Goal: Task Accomplishment & Management: Manage account settings

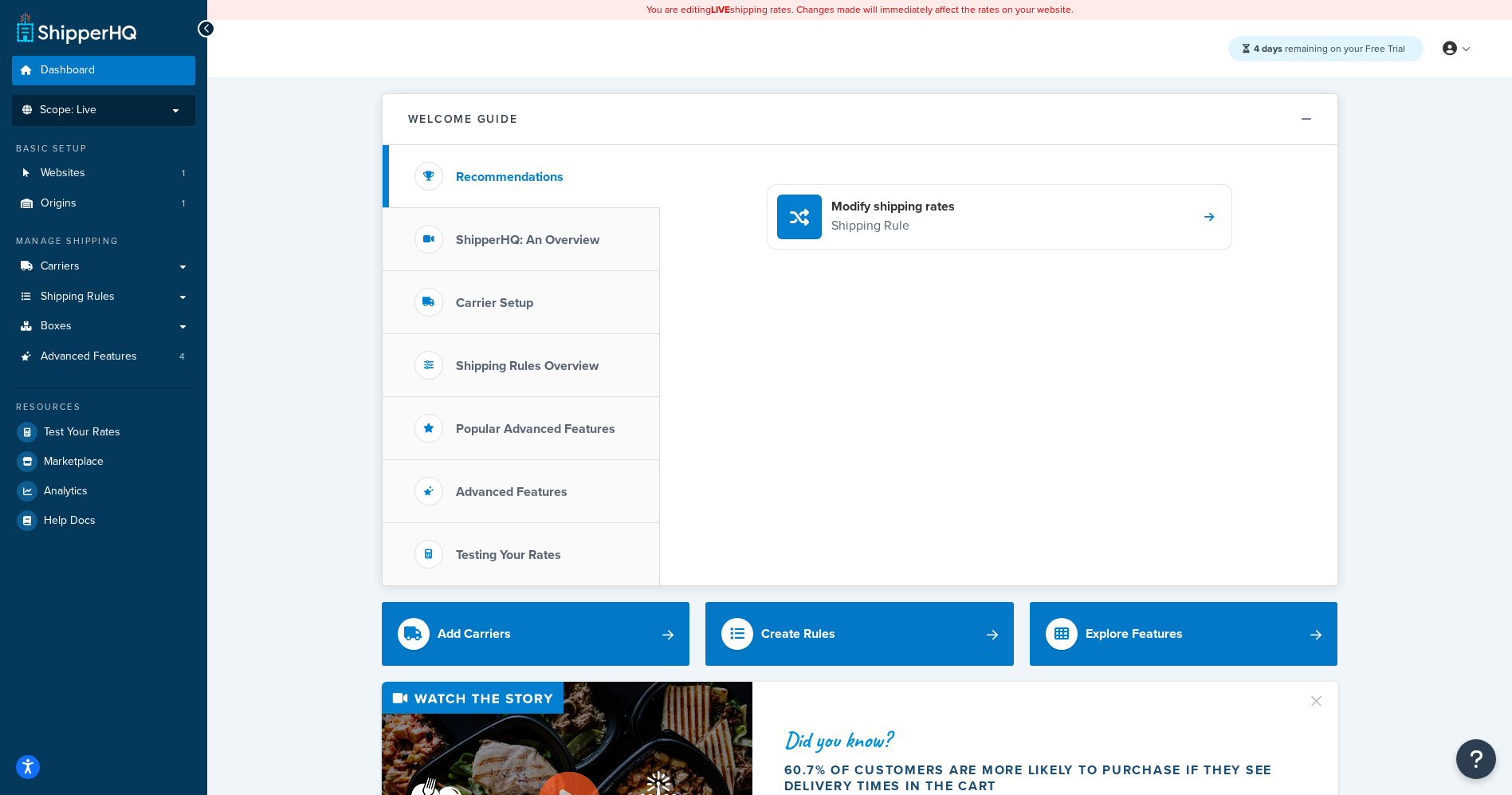
click at [87, 116] on span "Scope: Live" at bounding box center [67, 111] width 56 height 14
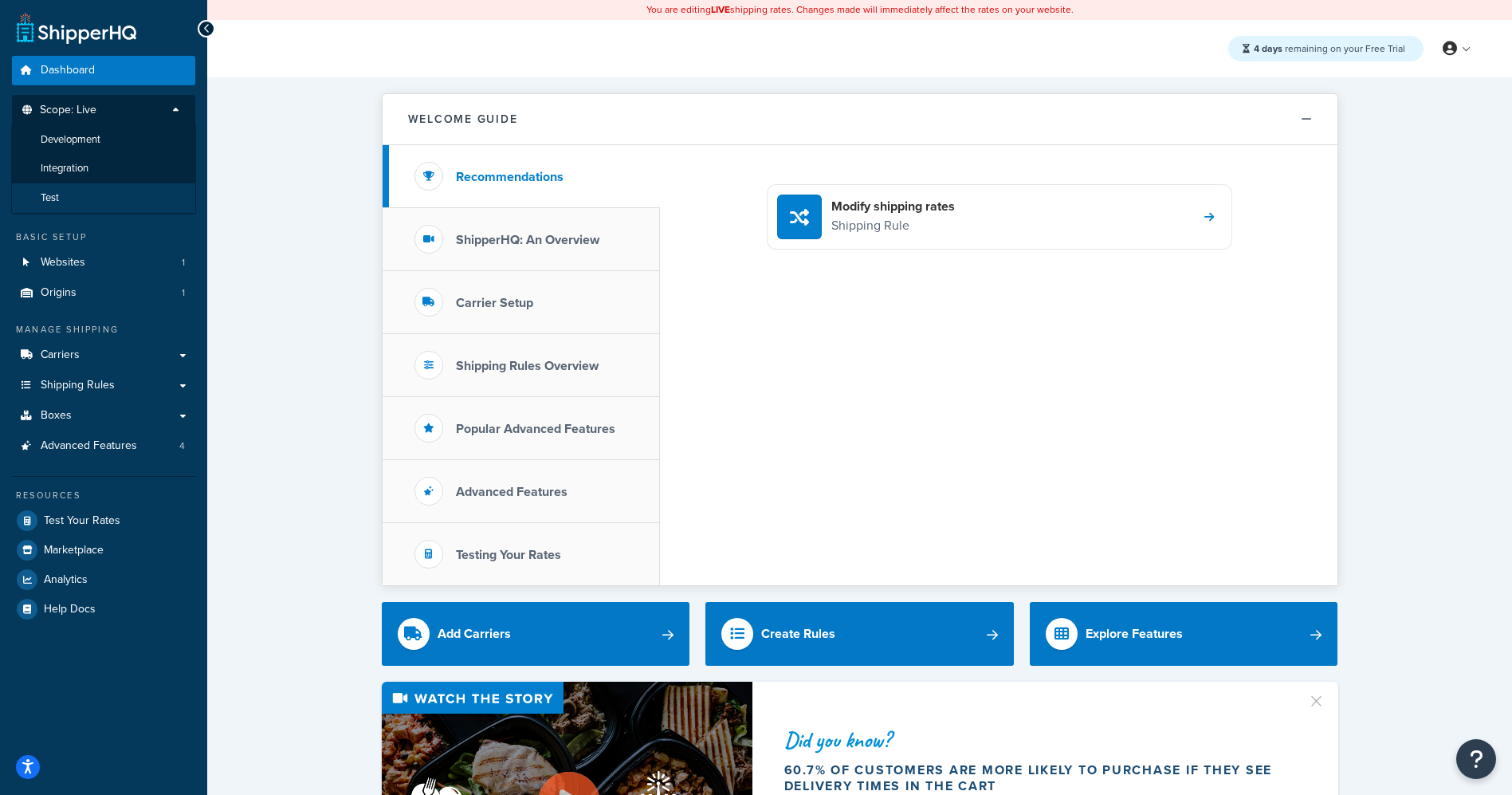
click at [62, 204] on li "Test" at bounding box center [103, 198] width 185 height 29
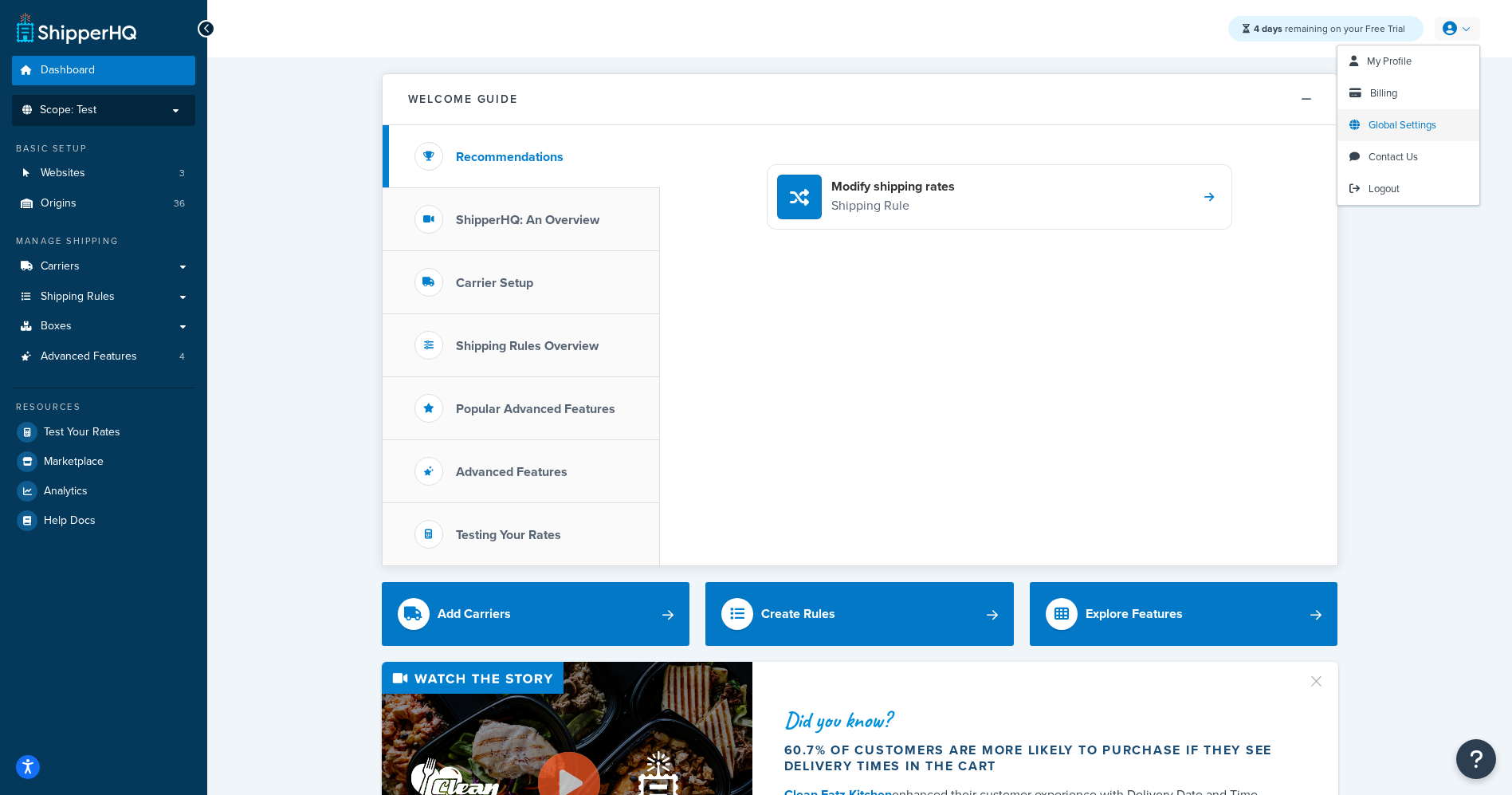
click at [1390, 127] on span "Global Settings" at bounding box center [1402, 124] width 68 height 15
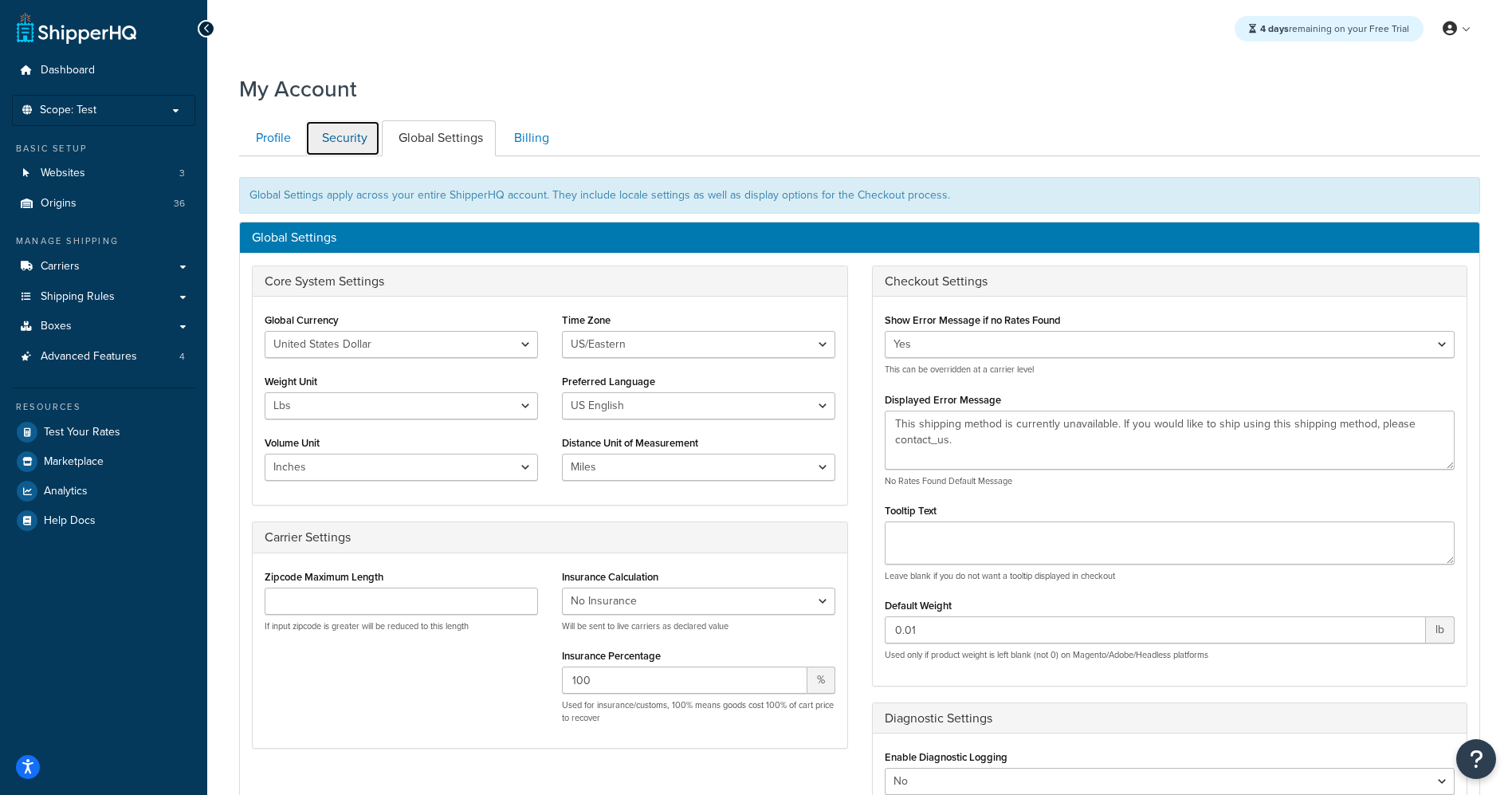
click at [353, 139] on link "Security" at bounding box center [343, 138] width 75 height 36
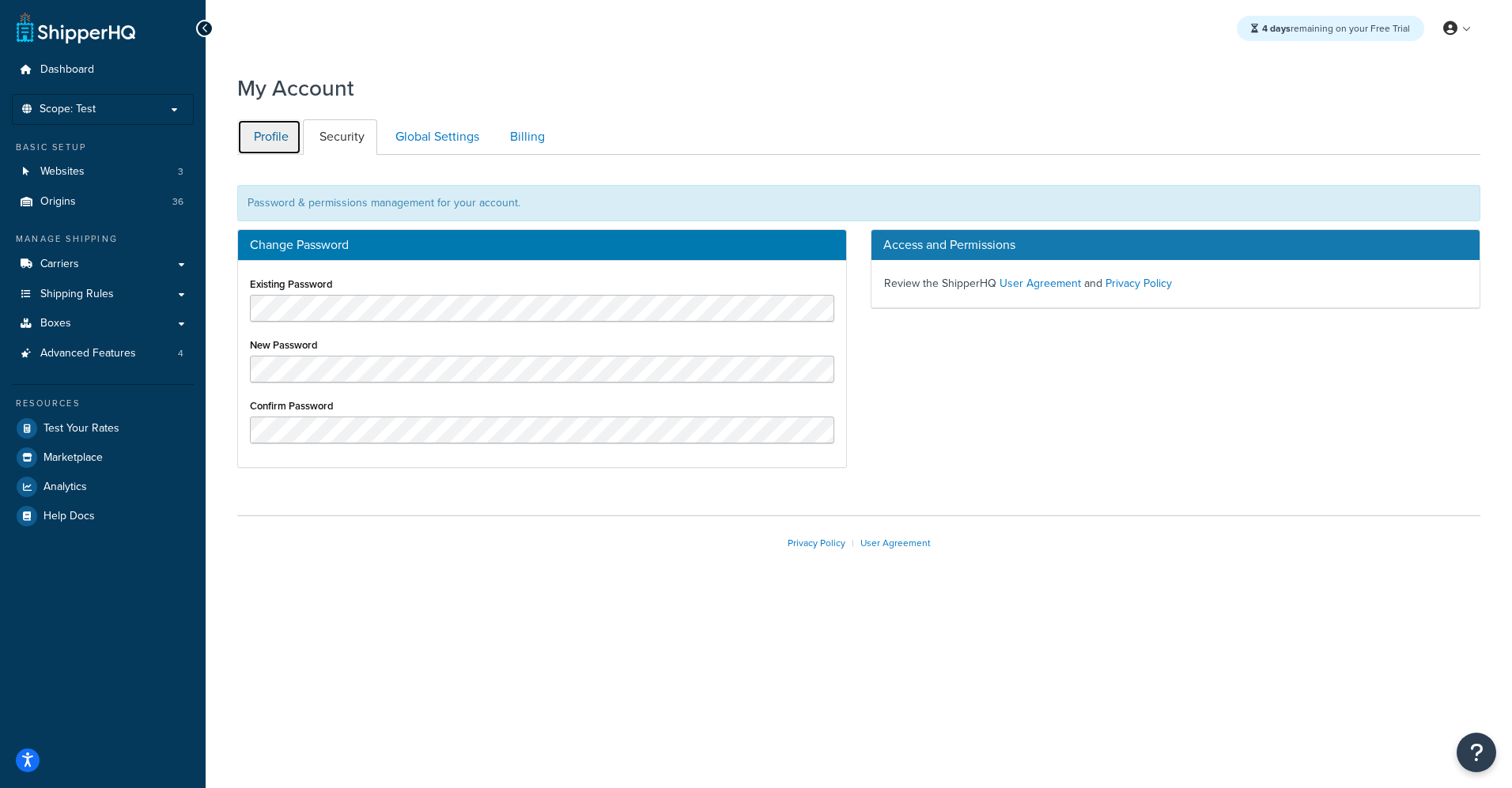
click at [256, 139] on link "Profile" at bounding box center [270, 137] width 64 height 36
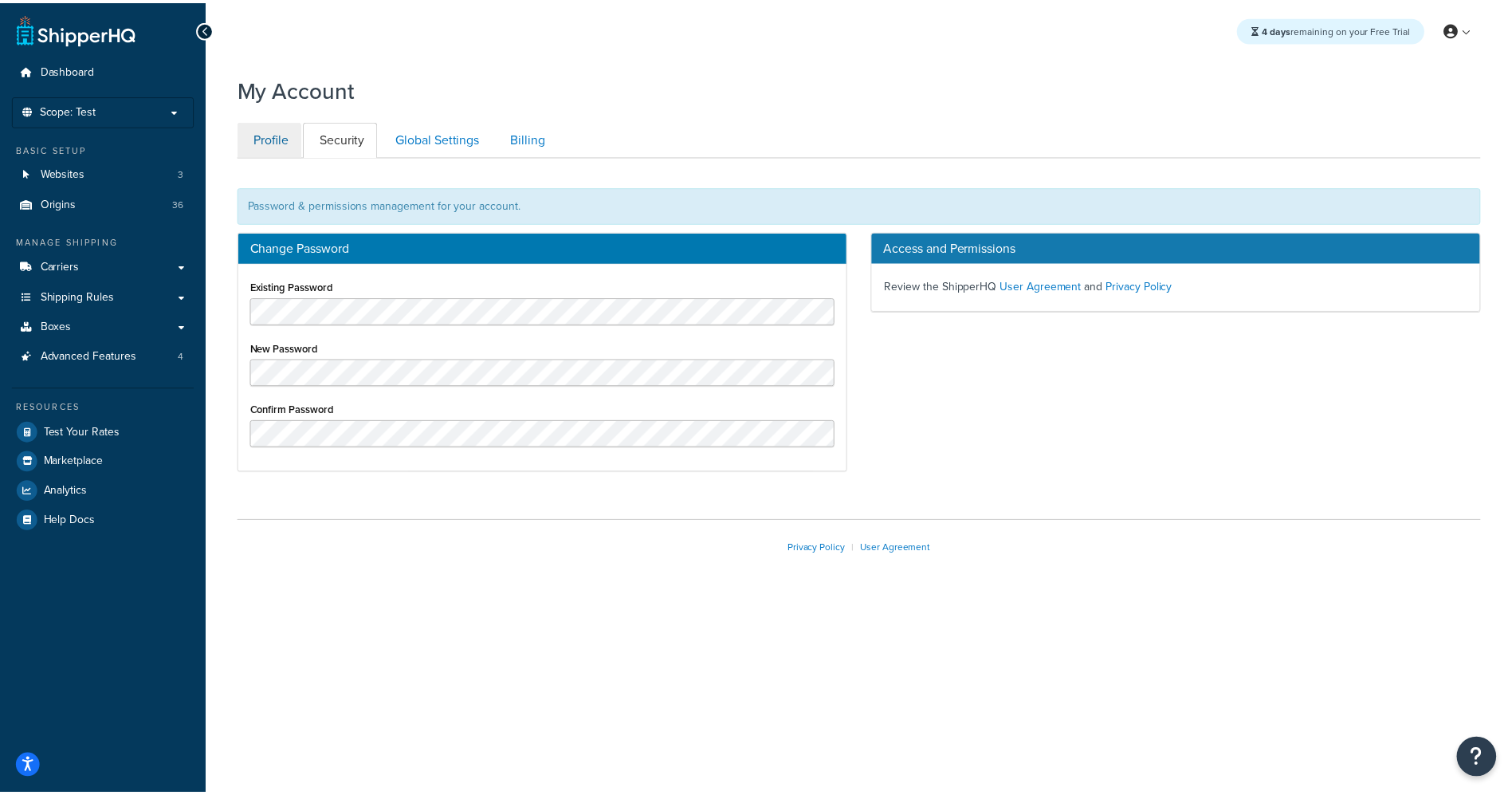
scroll to position [111, 0]
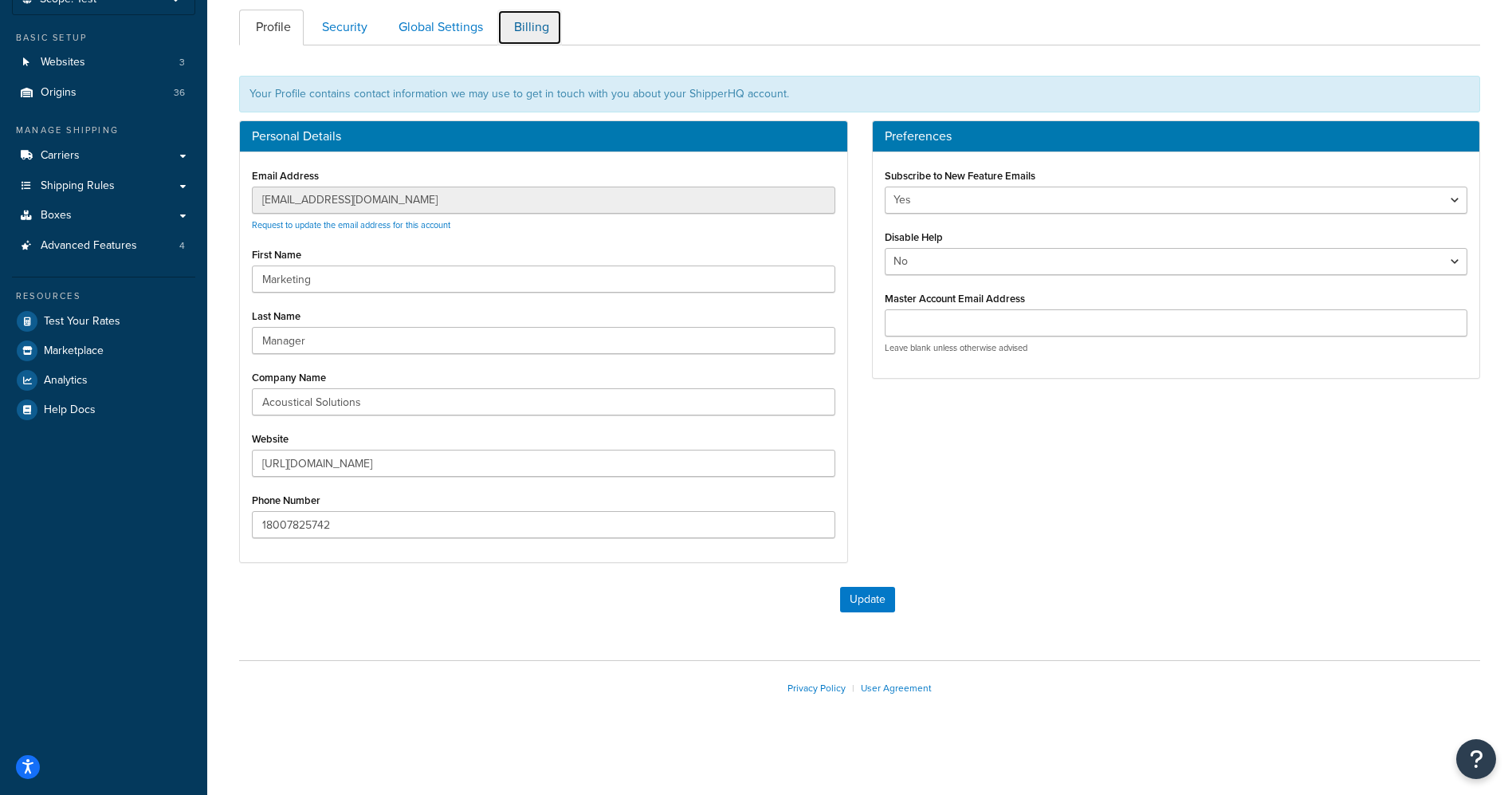
click at [538, 27] on link "Billing" at bounding box center [529, 27] width 64 height 36
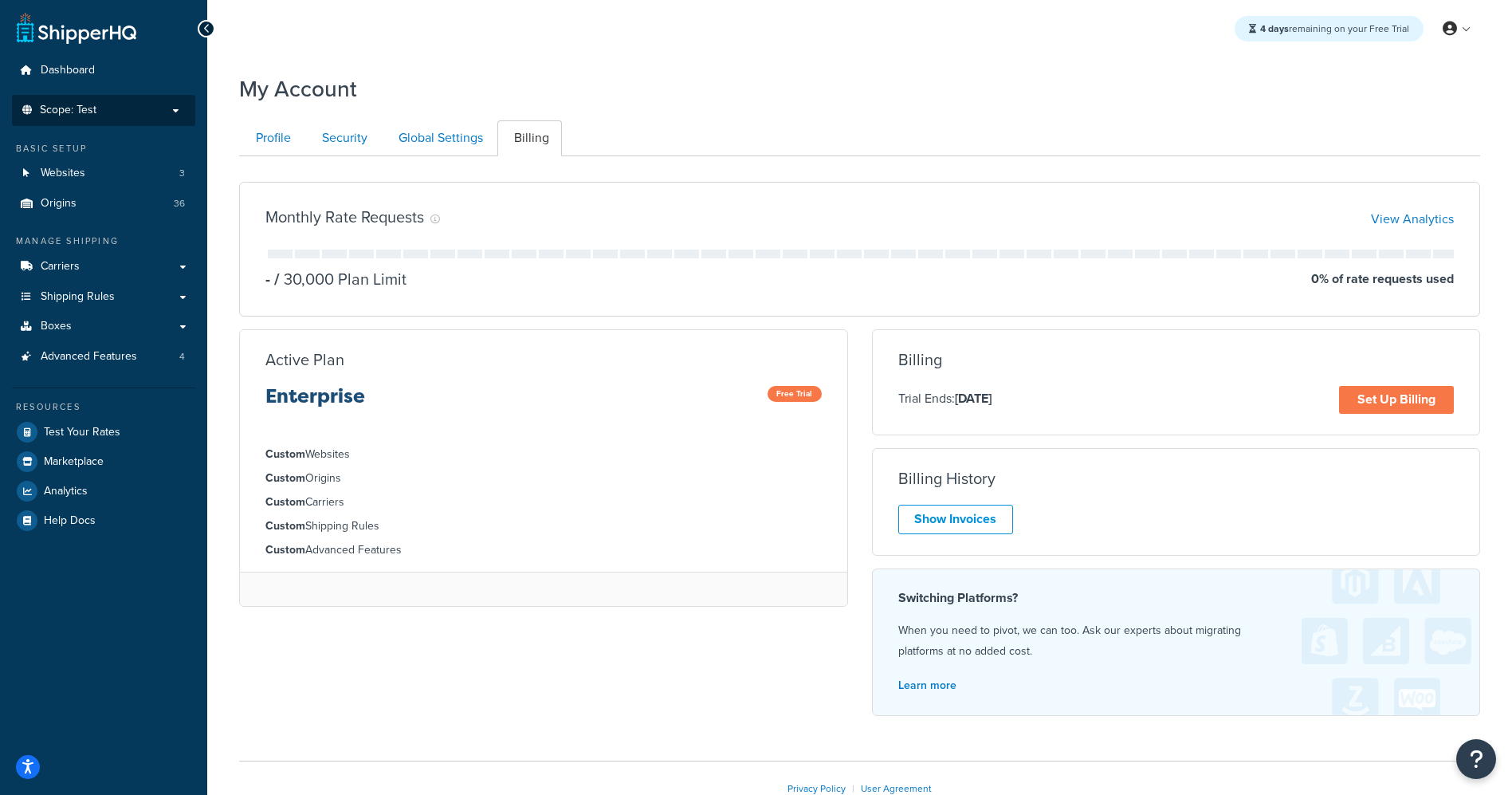
click at [84, 118] on li "Scope: Test Live Development Integration" at bounding box center [103, 111] width 183 height 31
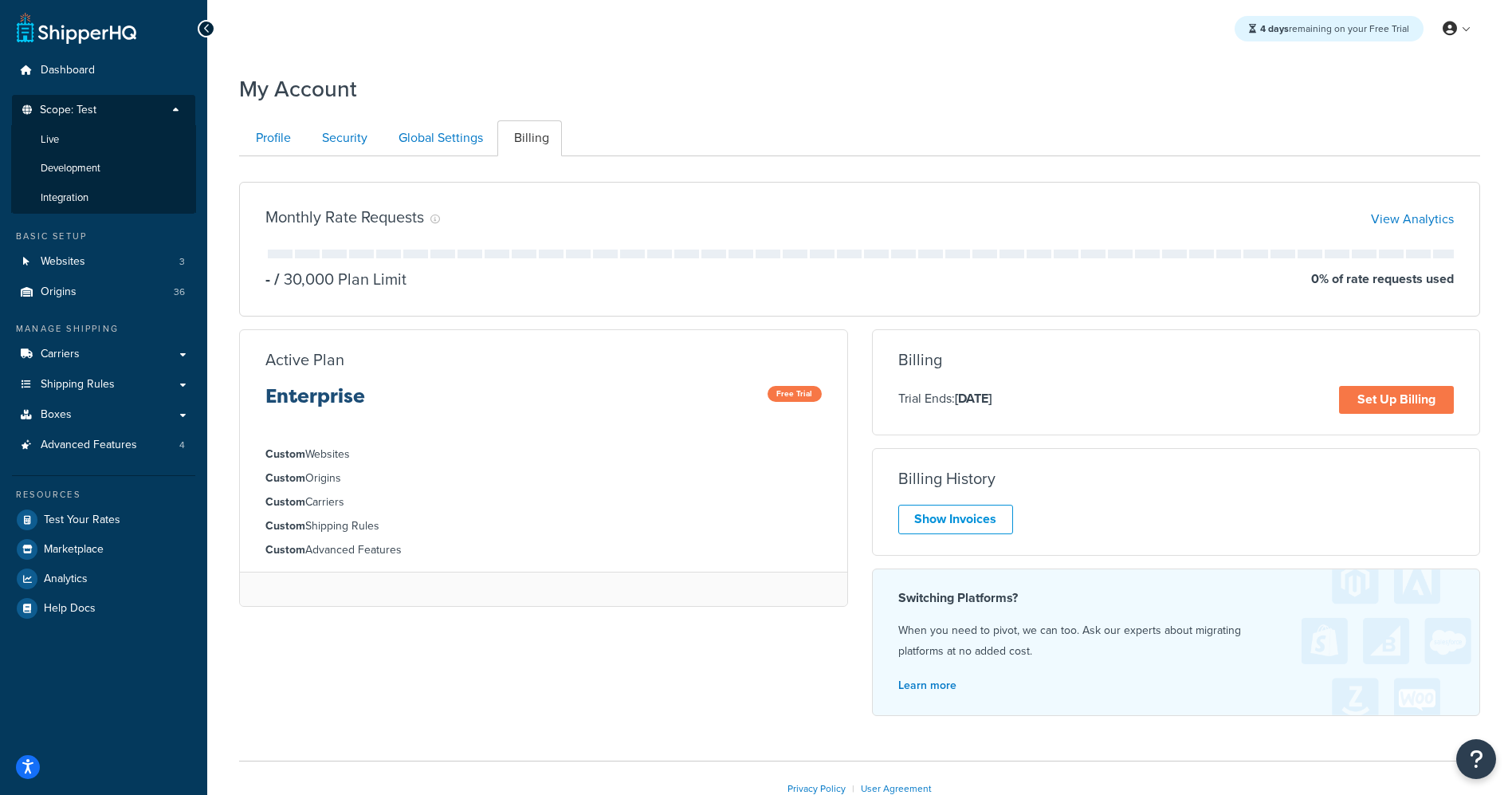
click at [875, 111] on div "My Account Contact Us Send Us A Message Contact Information Name * Email * Comp…" at bounding box center [859, 461] width 1305 height 790
click at [1474, 30] on link at bounding box center [1457, 29] width 45 height 24
click at [222, 46] on div "4 days remaining on your Free Trial My Profile Billing Global Settings Contact …" at bounding box center [859, 29] width 1305 height 57
click at [51, 265] on span "Websites" at bounding box center [63, 262] width 44 height 14
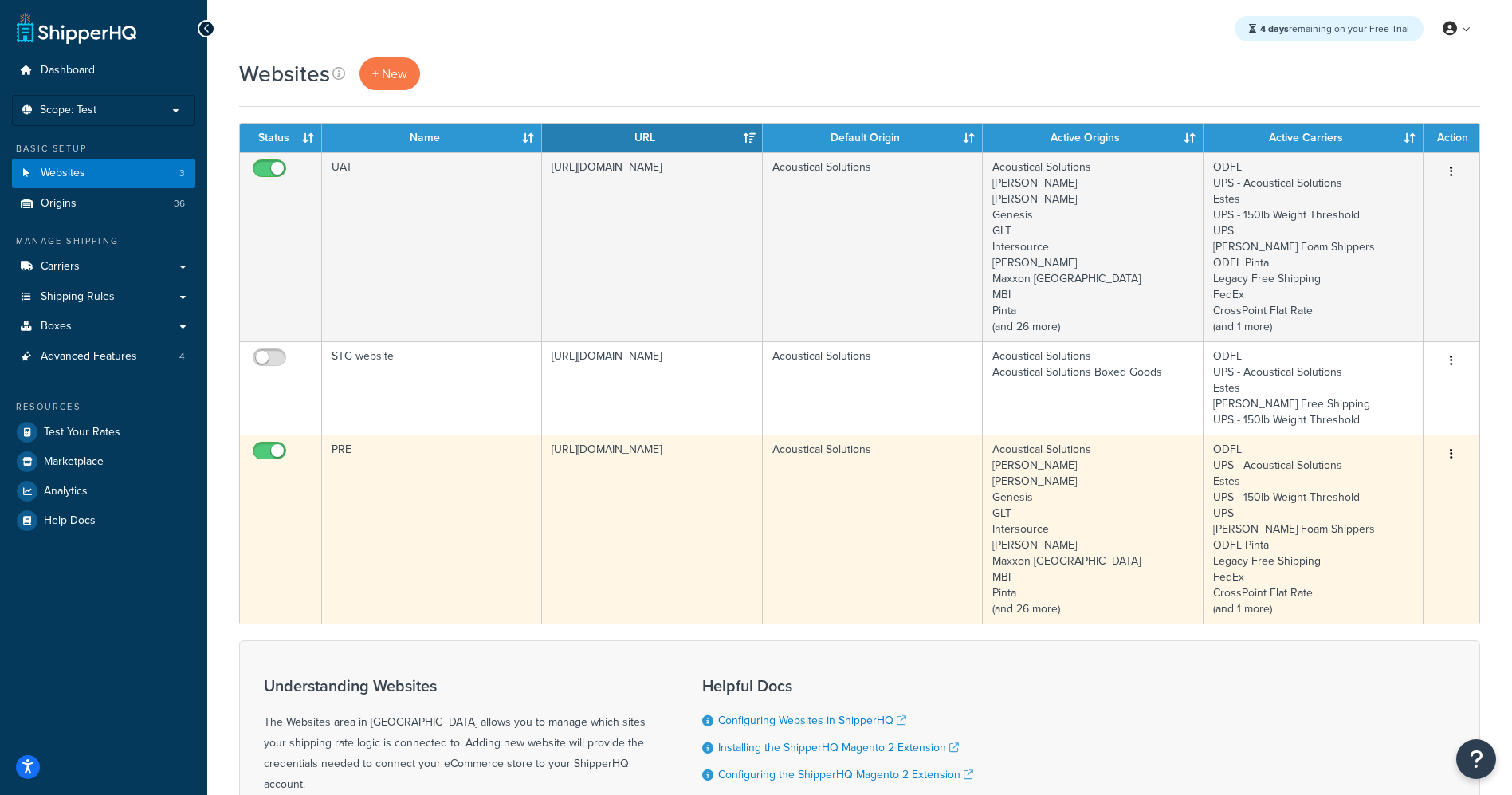
click at [342, 448] on td "PRE" at bounding box center [432, 529] width 220 height 189
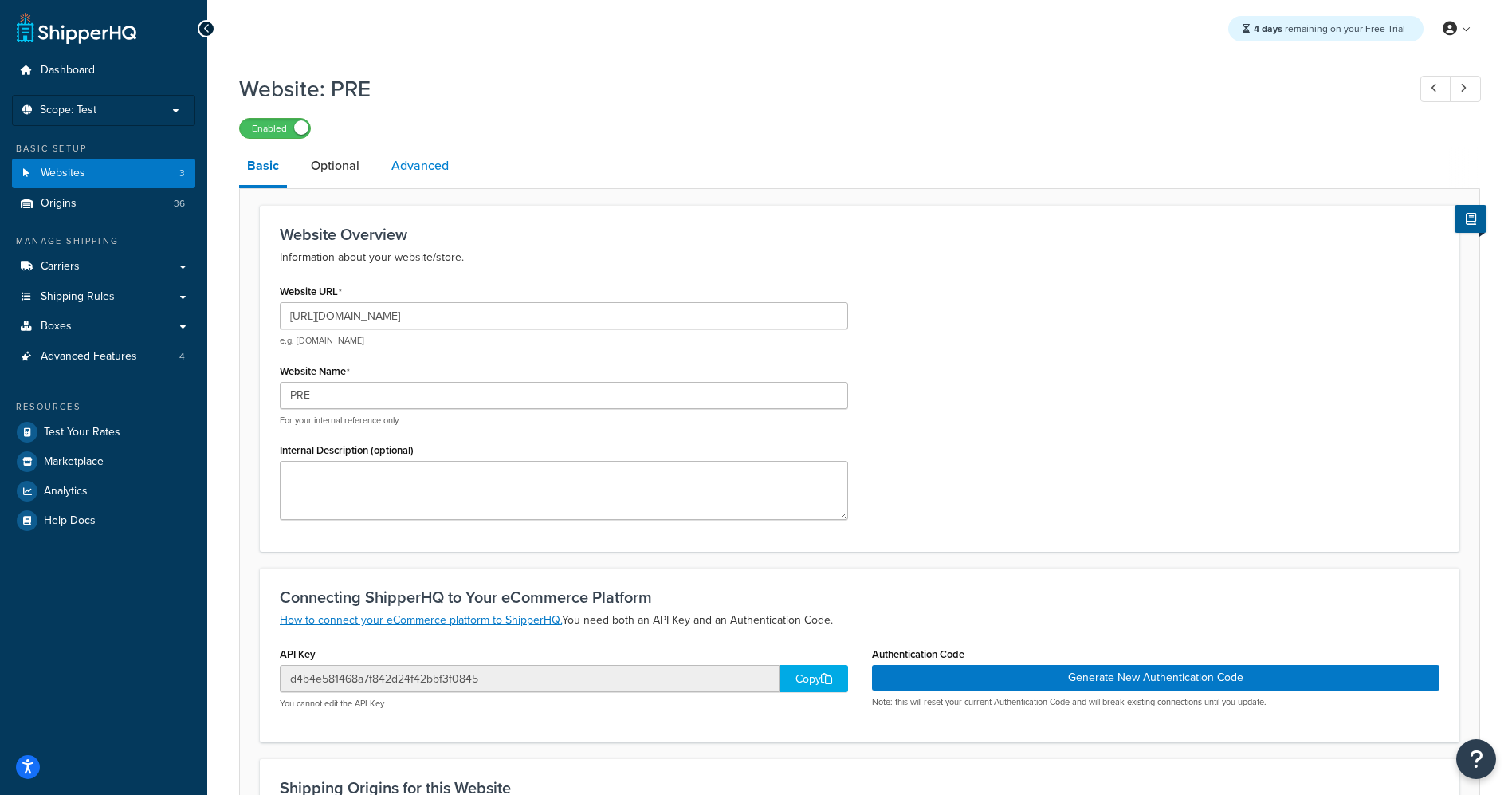
click at [404, 164] on link "Advanced" at bounding box center [420, 166] width 74 height 39
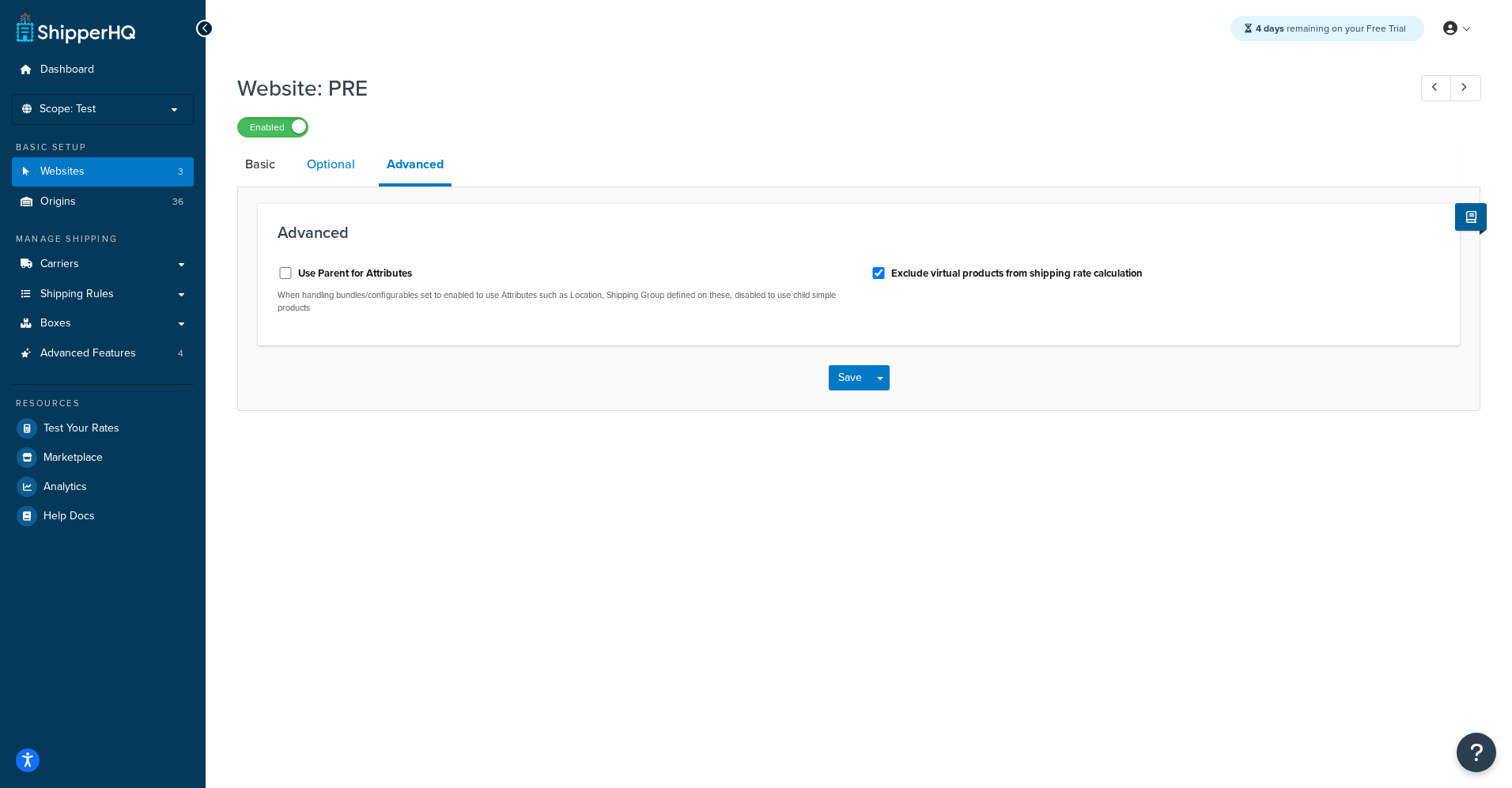
click at [332, 168] on link "Optional" at bounding box center [331, 164] width 64 height 38
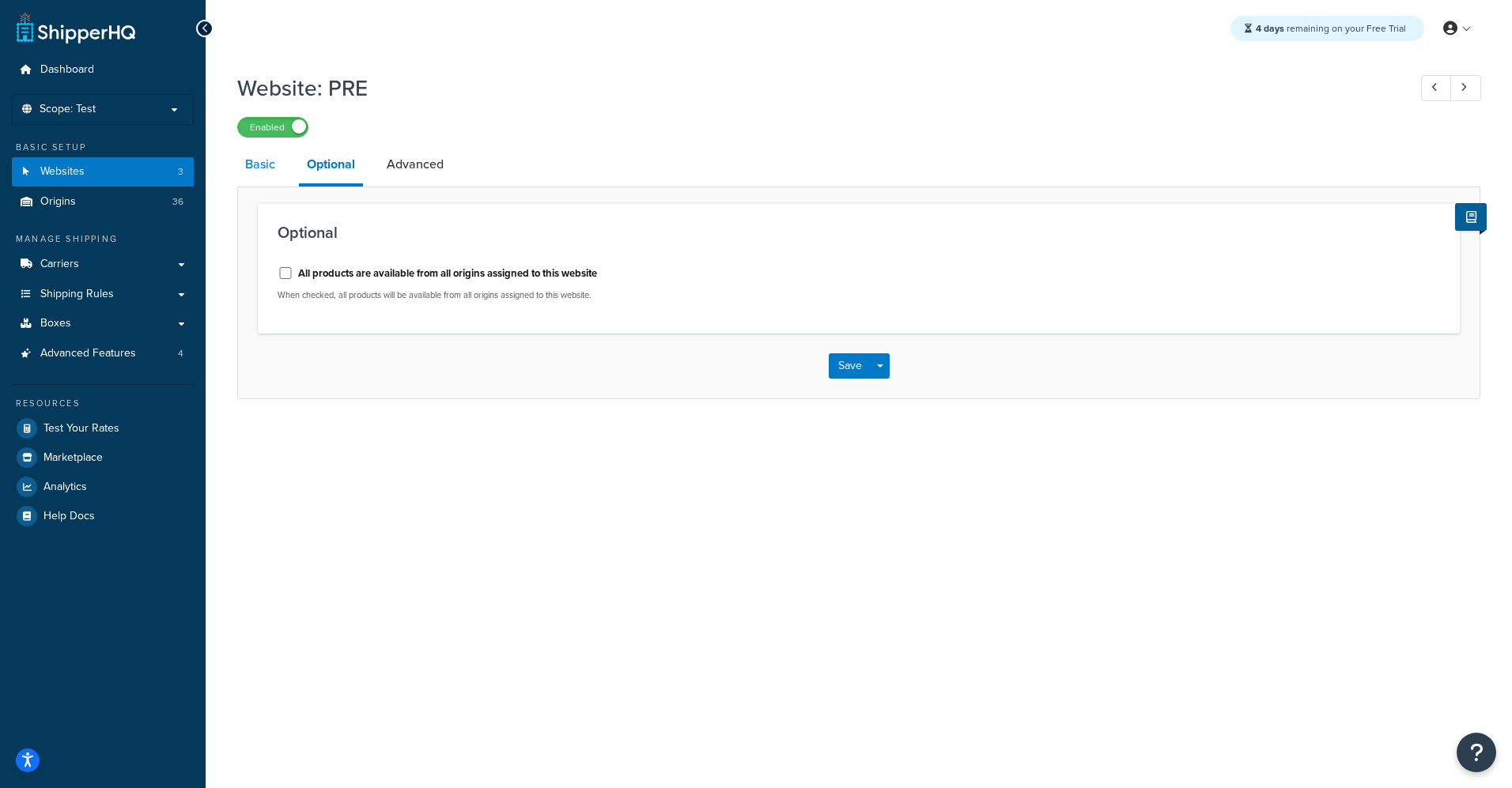
click at [247, 170] on link "Basic" at bounding box center [260, 164] width 46 height 38
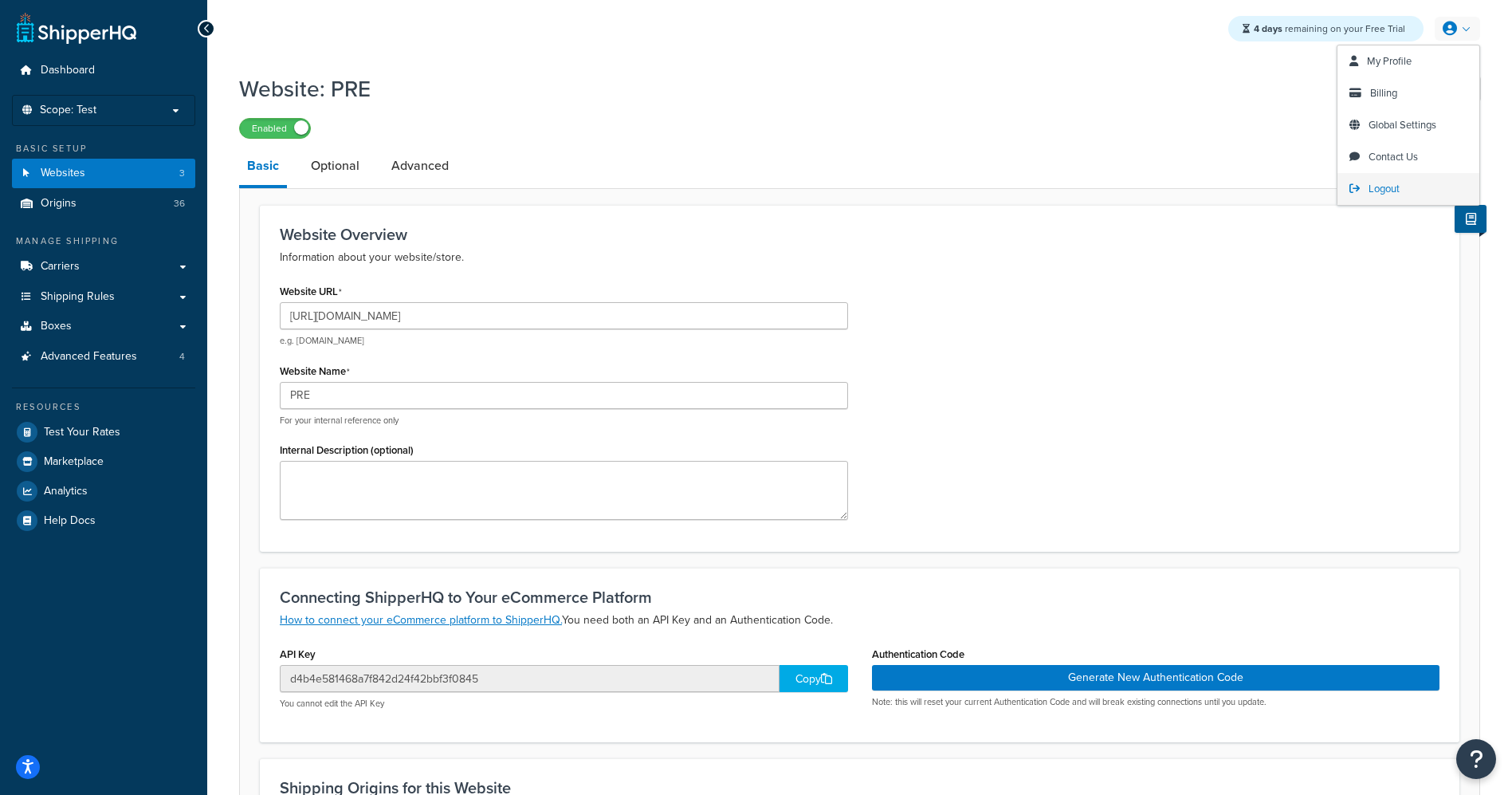
click at [1374, 190] on span "Logout" at bounding box center [1384, 188] width 31 height 15
